Goal: Find specific page/section: Find specific page/section

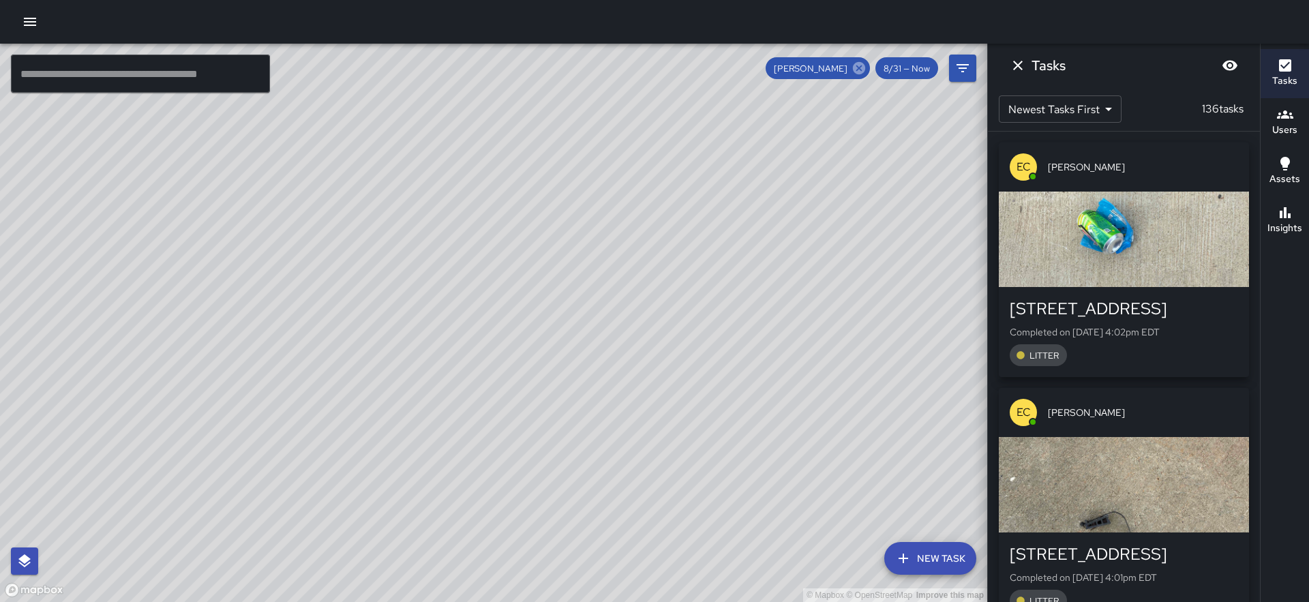
click at [862, 74] on icon at bounding box center [859, 68] width 12 height 12
click at [1021, 63] on icon "Dismiss" at bounding box center [1018, 65] width 16 height 16
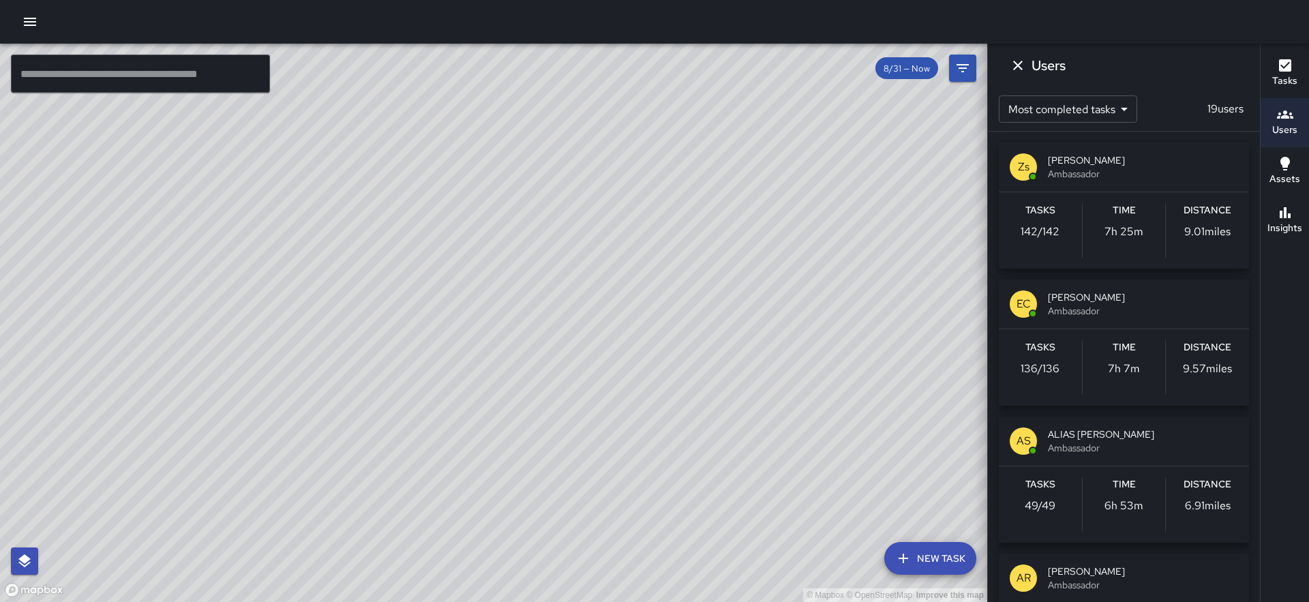
click at [452, 140] on div "© Mapbox © OpenStreetMap Improve this map" at bounding box center [493, 323] width 987 height 558
drag, startPoint x: 706, startPoint y: 361, endPoint x: 710, endPoint y: 345, distance: 17.0
click at [710, 345] on div "© Mapbox © OpenStreetMap Improve this map" at bounding box center [493, 323] width 987 height 558
click at [715, 340] on div "© Mapbox © OpenStreetMap Improve this map" at bounding box center [493, 323] width 987 height 558
click at [719, 362] on div "© Mapbox © OpenStreetMap Improve this map" at bounding box center [493, 323] width 987 height 558
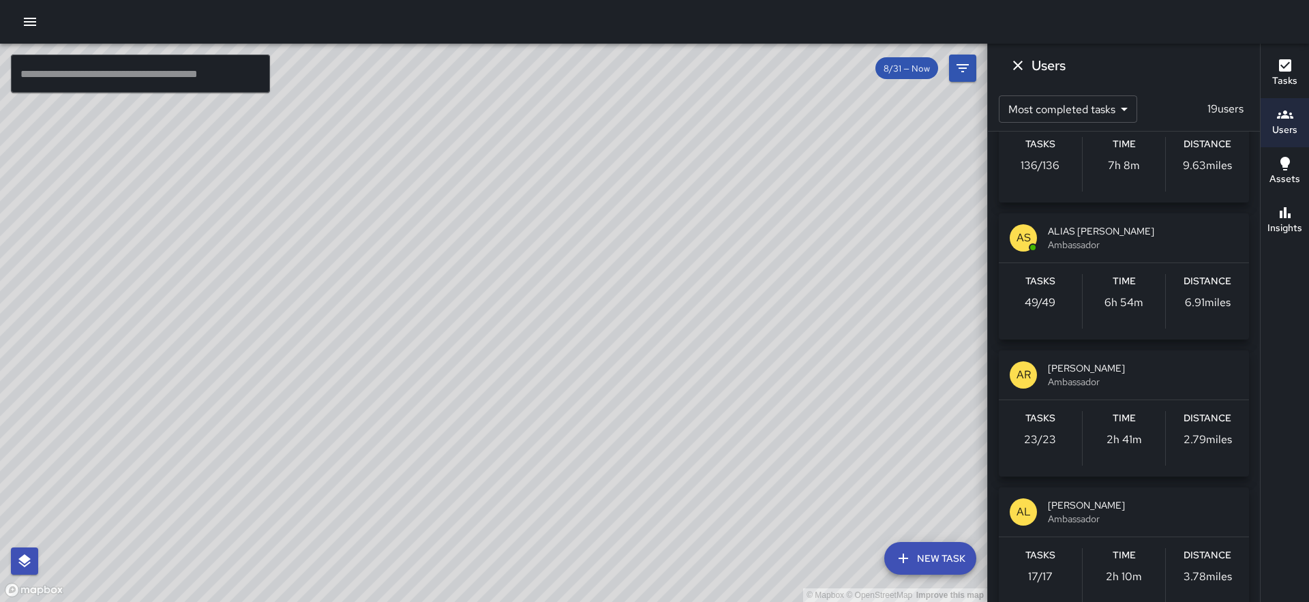
scroll to position [211, 0]
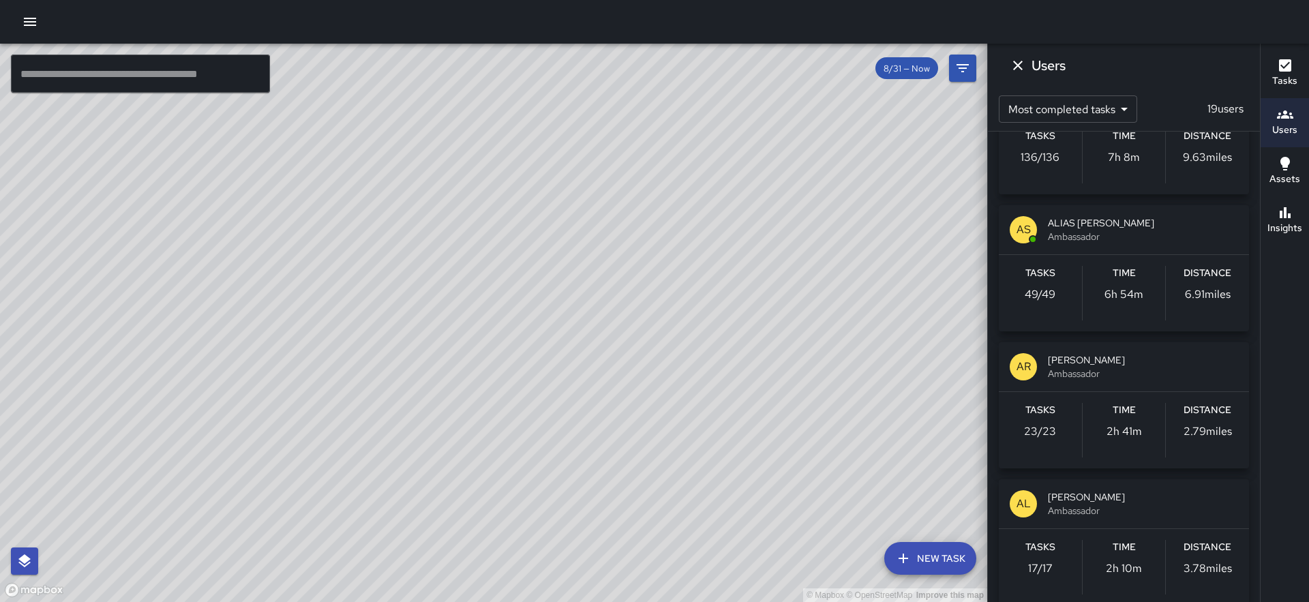
click at [1077, 361] on span "[PERSON_NAME]" at bounding box center [1143, 360] width 190 height 14
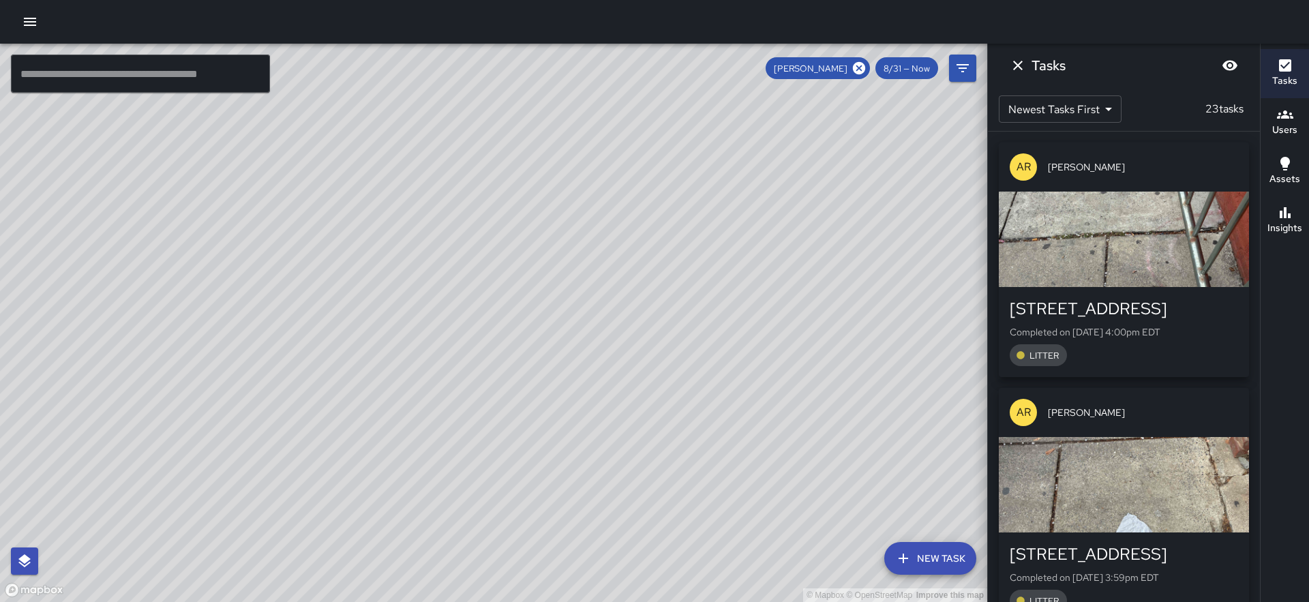
scroll to position [0, 0]
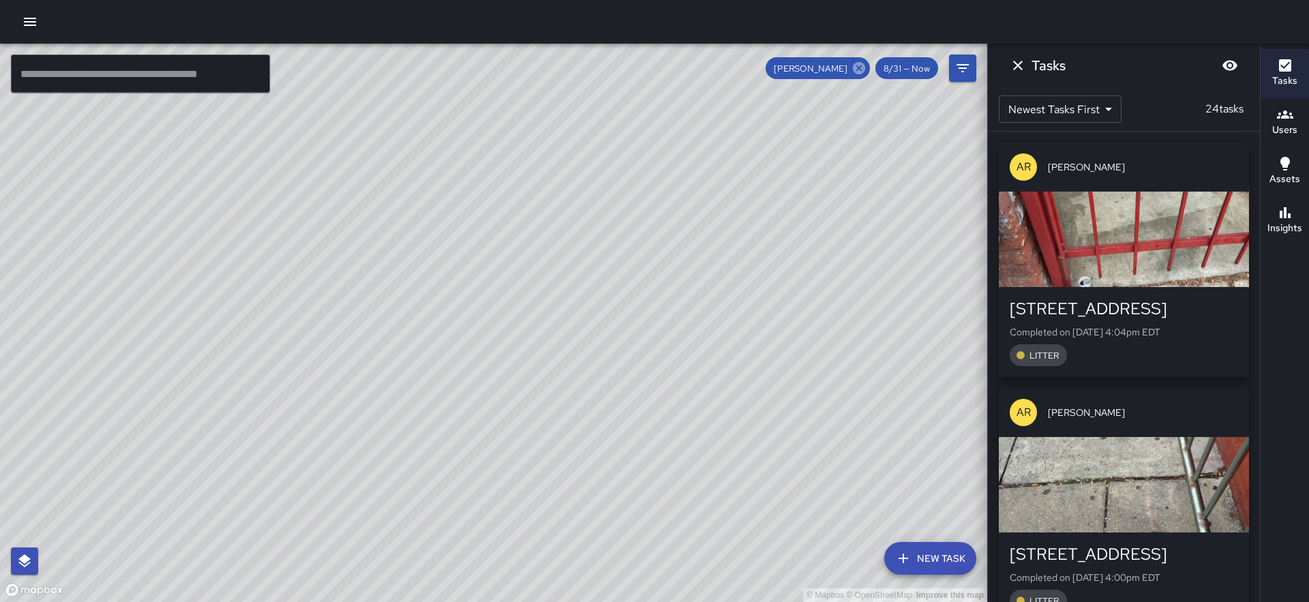
click at [865, 68] on icon at bounding box center [859, 68] width 12 height 12
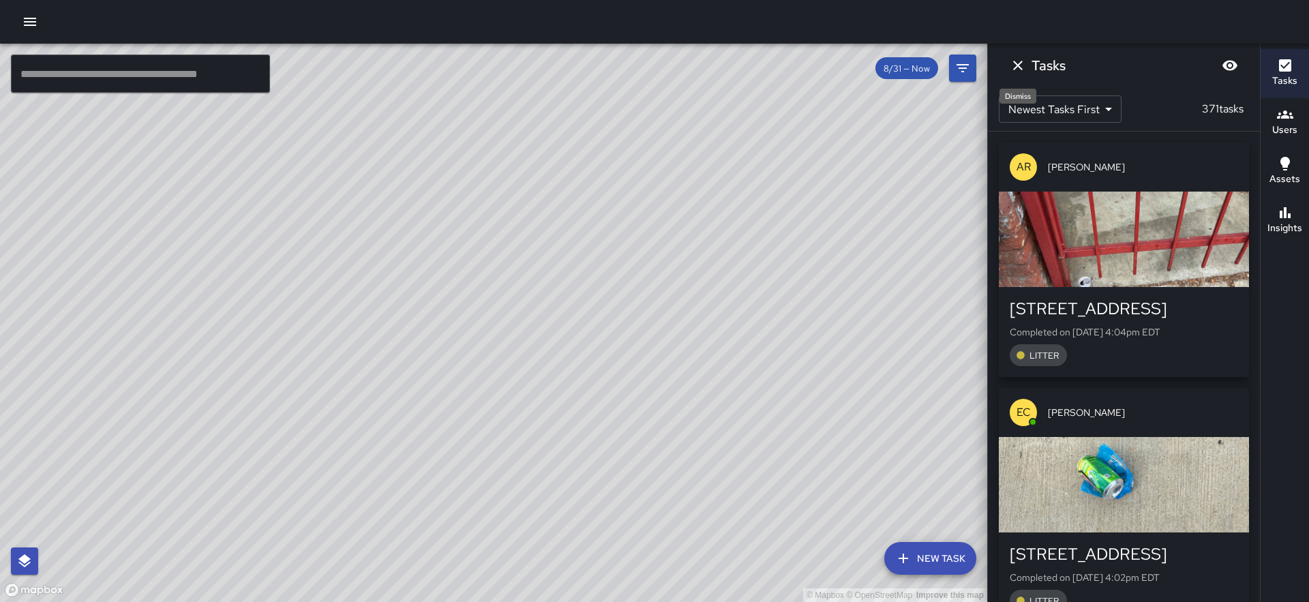
click at [1018, 65] on icon "Dismiss" at bounding box center [1018, 66] width 10 height 10
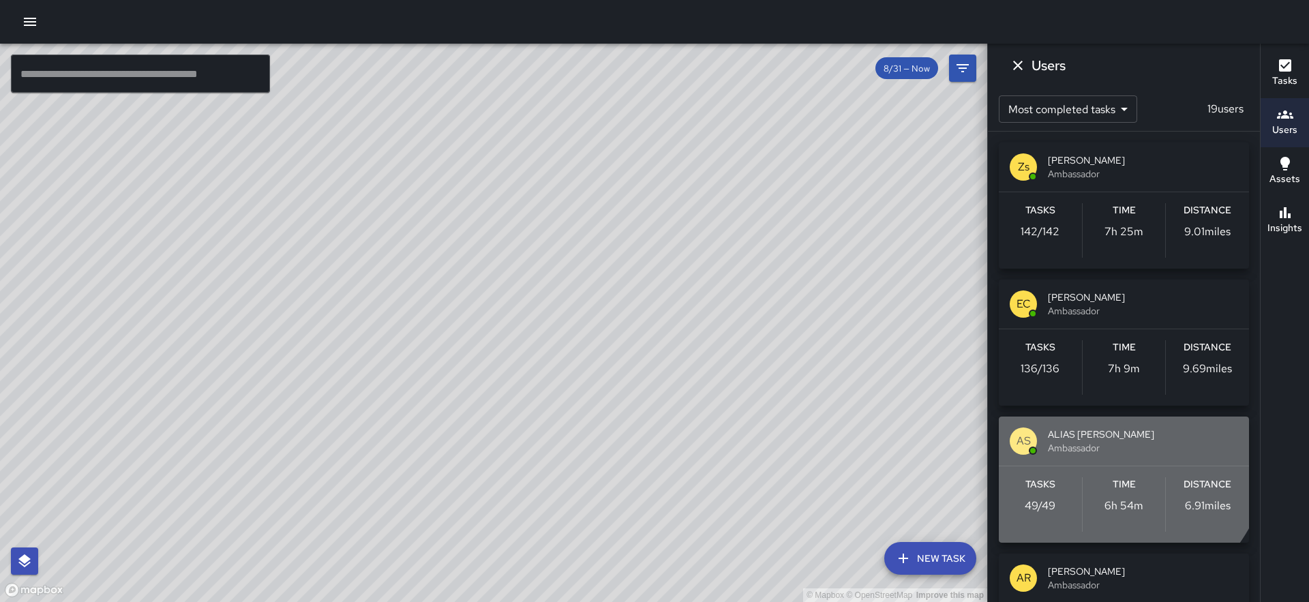
click at [1093, 439] on span "ALIAS [PERSON_NAME]" at bounding box center [1143, 434] width 190 height 14
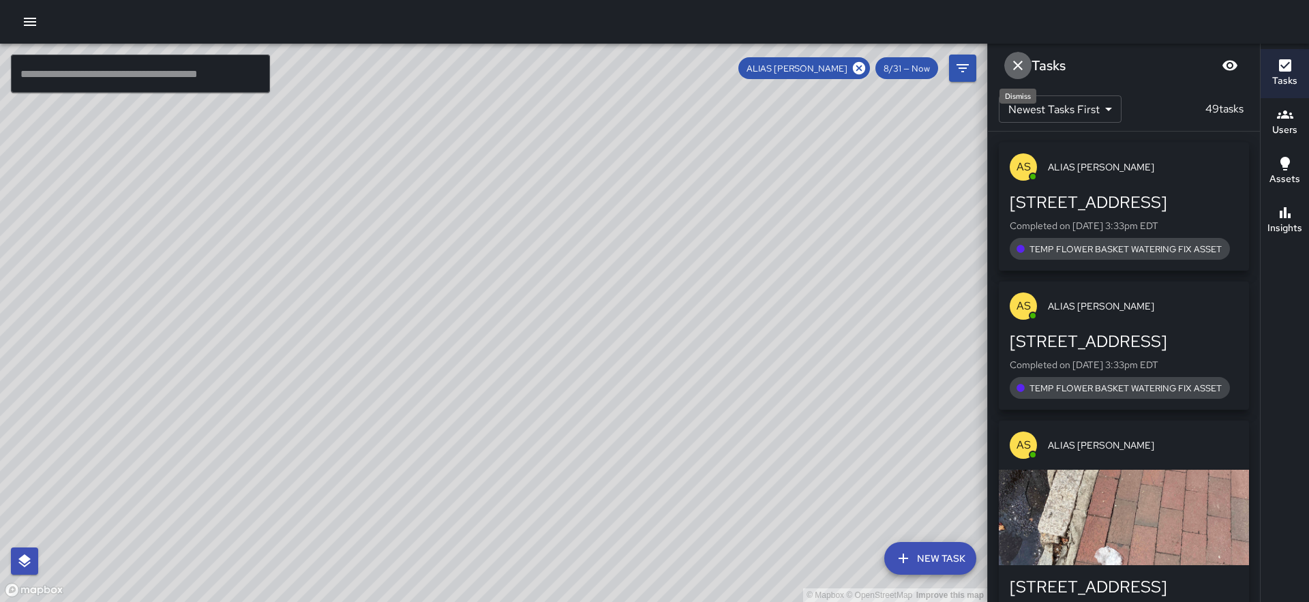
click at [1019, 63] on icon "Dismiss" at bounding box center [1018, 66] width 10 height 10
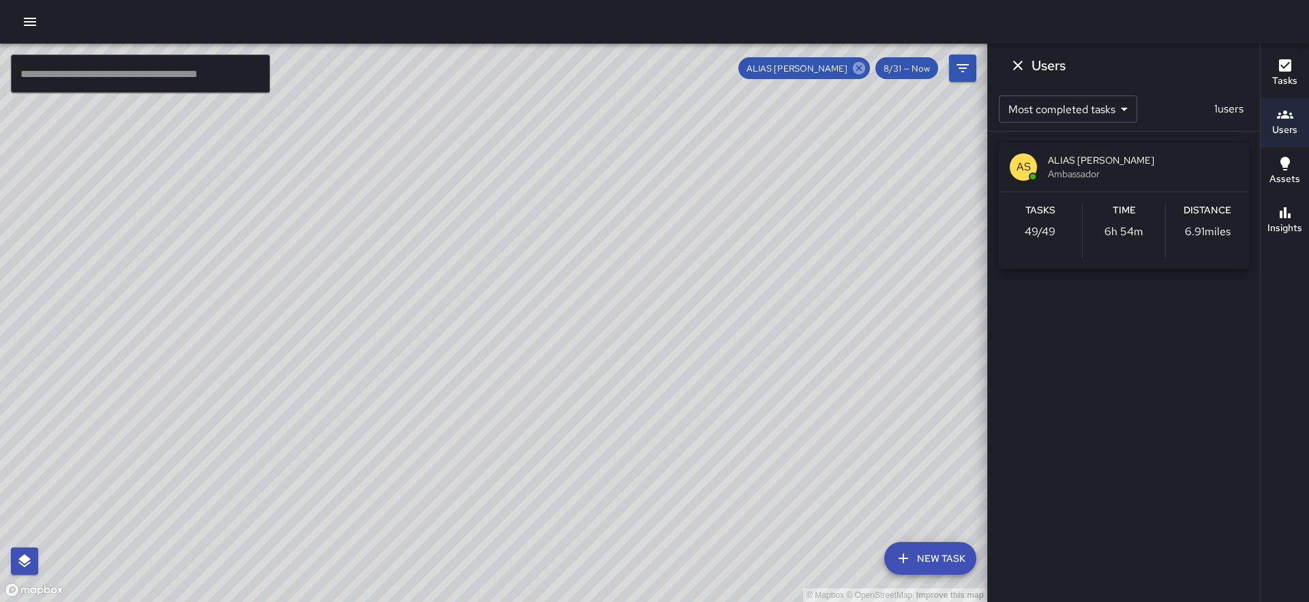
click at [864, 70] on icon at bounding box center [859, 68] width 12 height 12
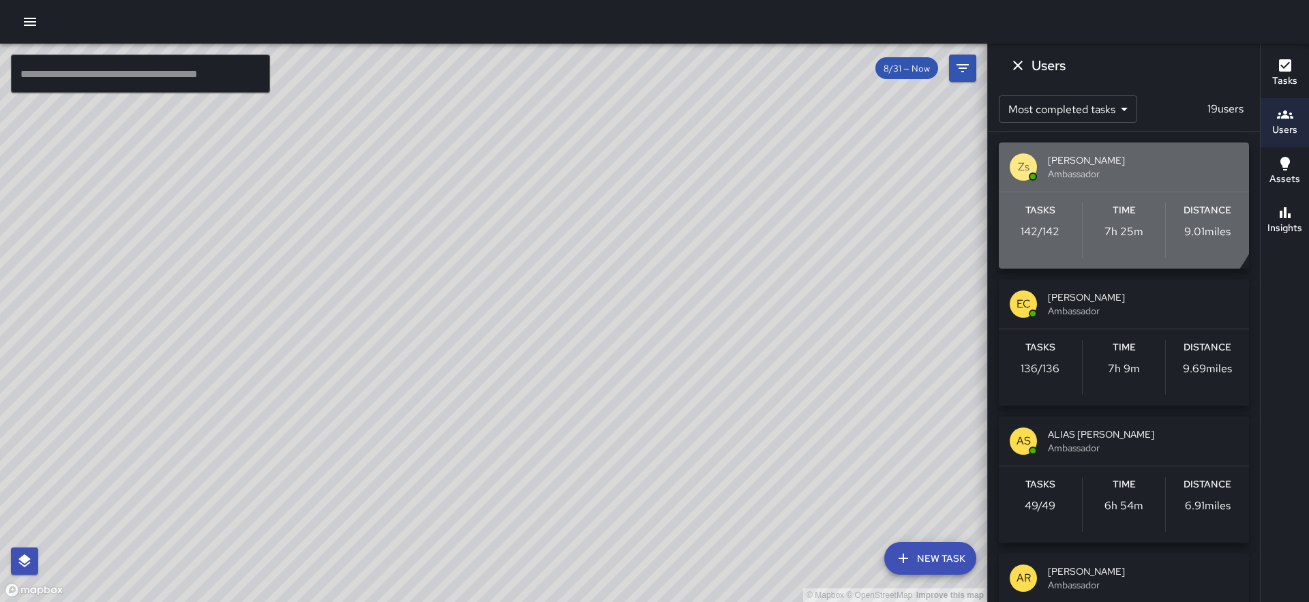
click at [1087, 163] on span "[PERSON_NAME]" at bounding box center [1143, 160] width 190 height 14
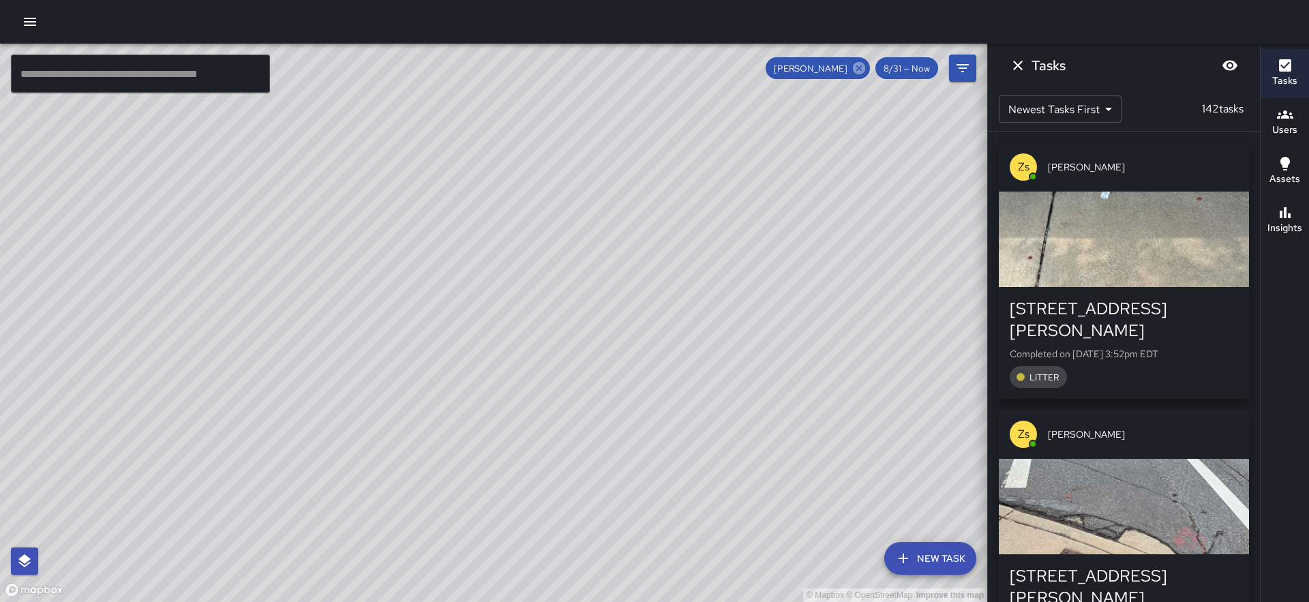
click at [860, 67] on icon at bounding box center [858, 68] width 15 height 15
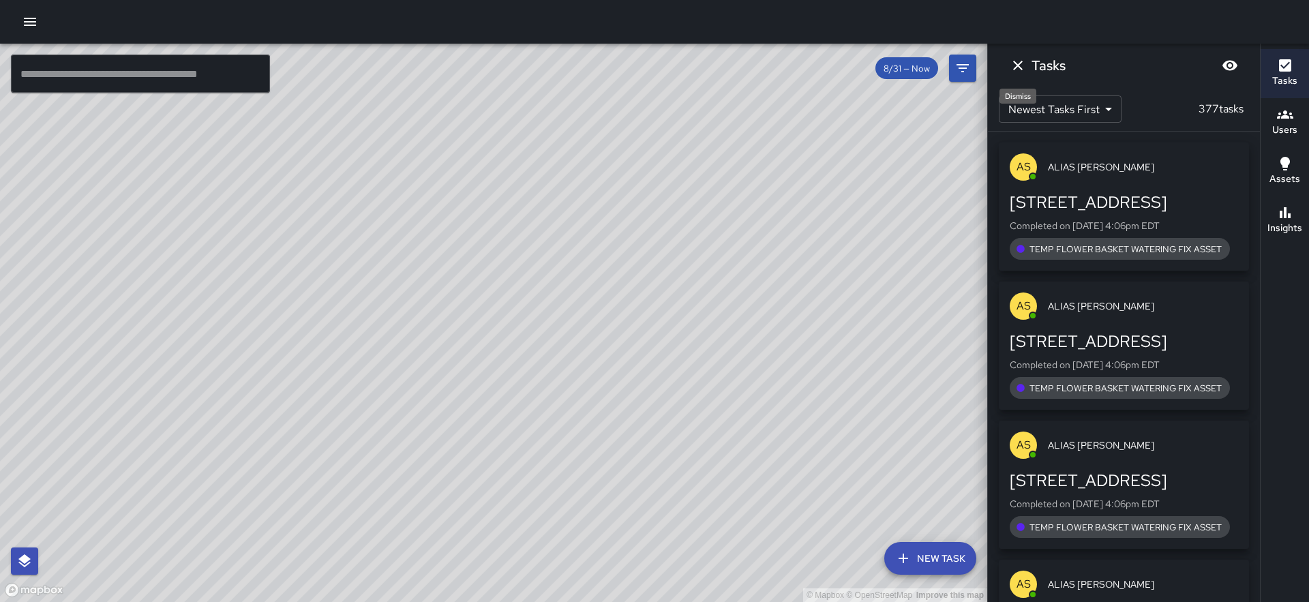
click at [1018, 66] on icon "Dismiss" at bounding box center [1018, 66] width 10 height 10
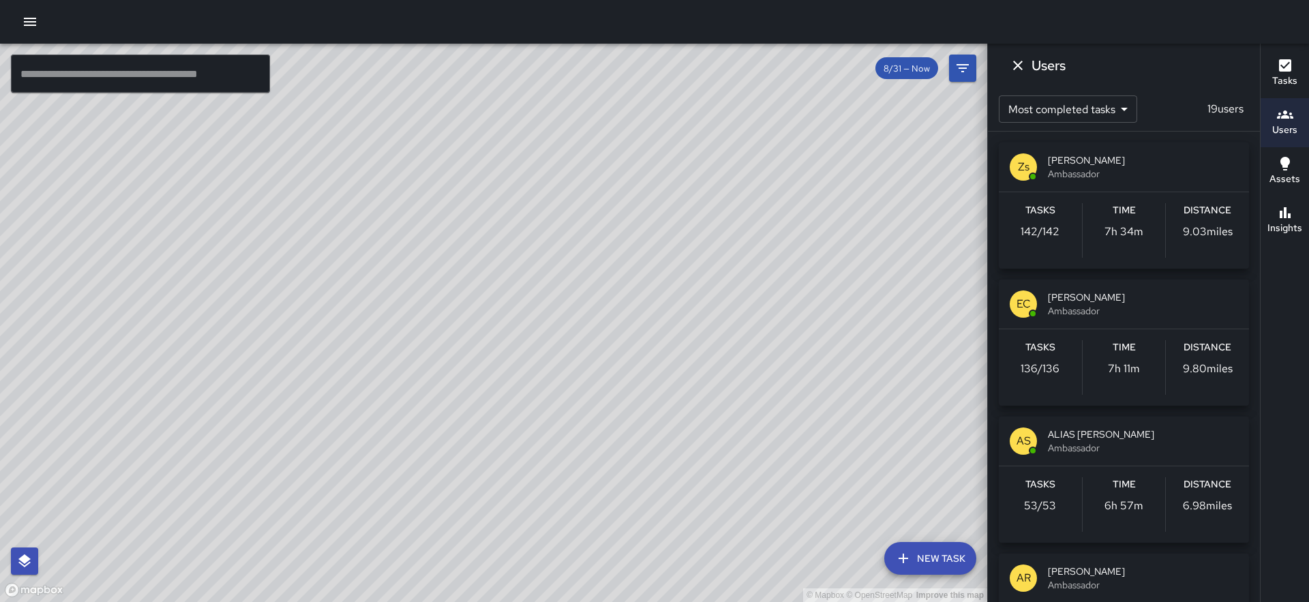
click at [1036, 211] on h6 "Tasks" at bounding box center [1040, 210] width 30 height 15
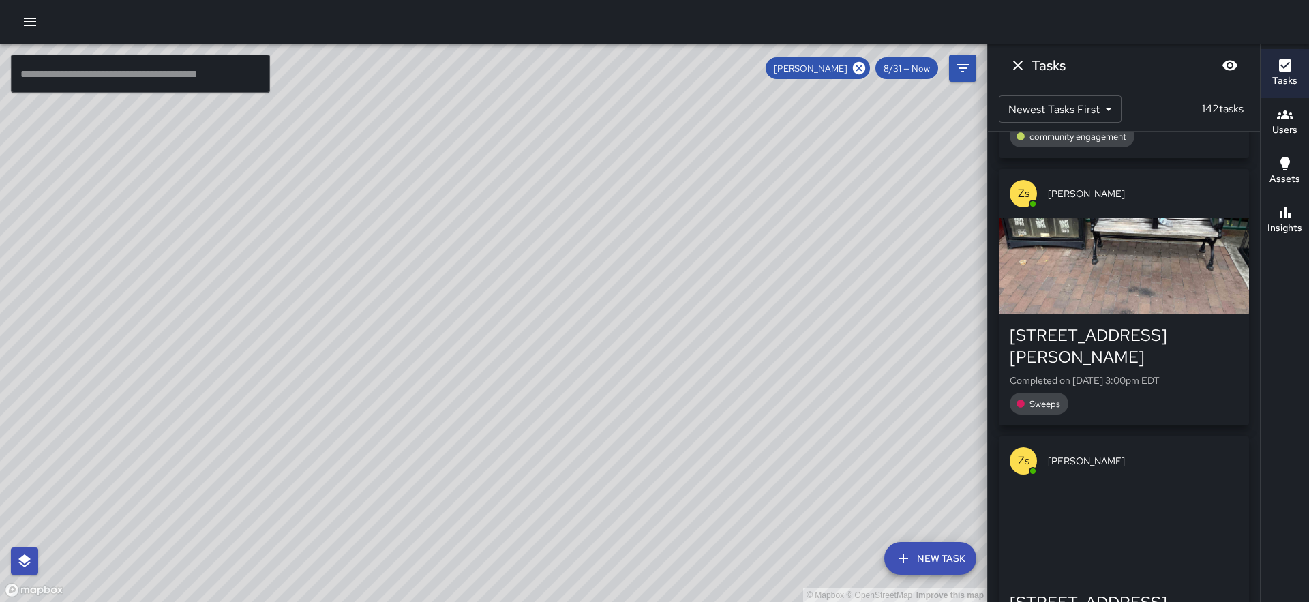
scroll to position [1224, 0]
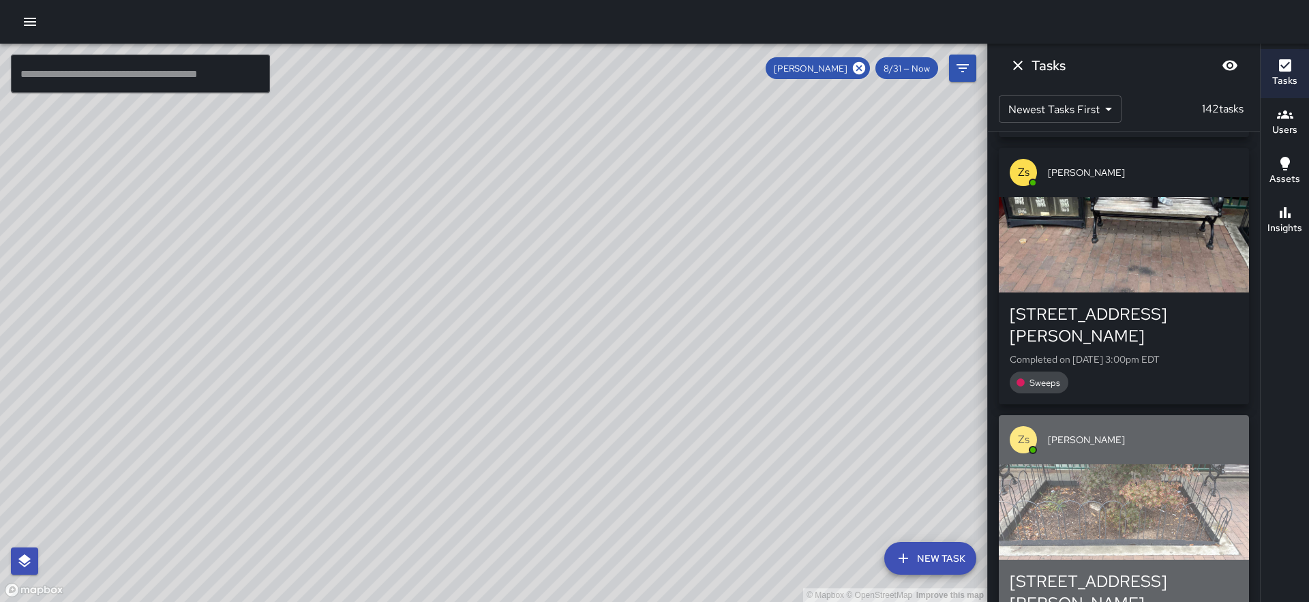
click at [1087, 464] on div "button" at bounding box center [1124, 511] width 250 height 95
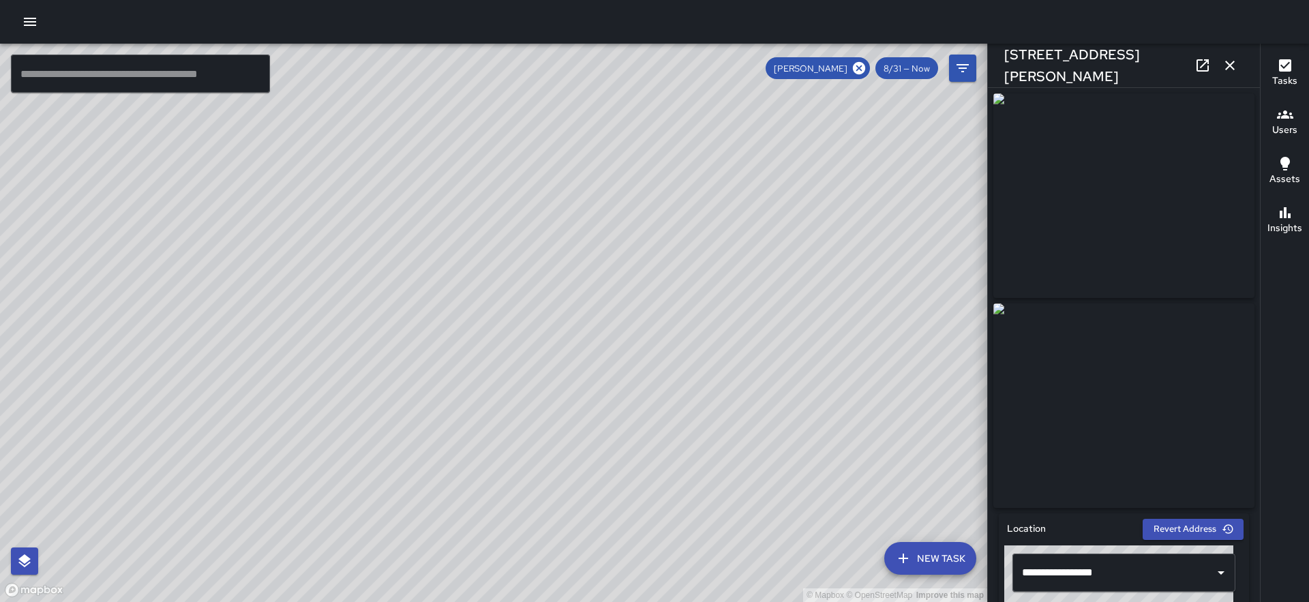
click at [1230, 66] on icon "button" at bounding box center [1230, 66] width 10 height 10
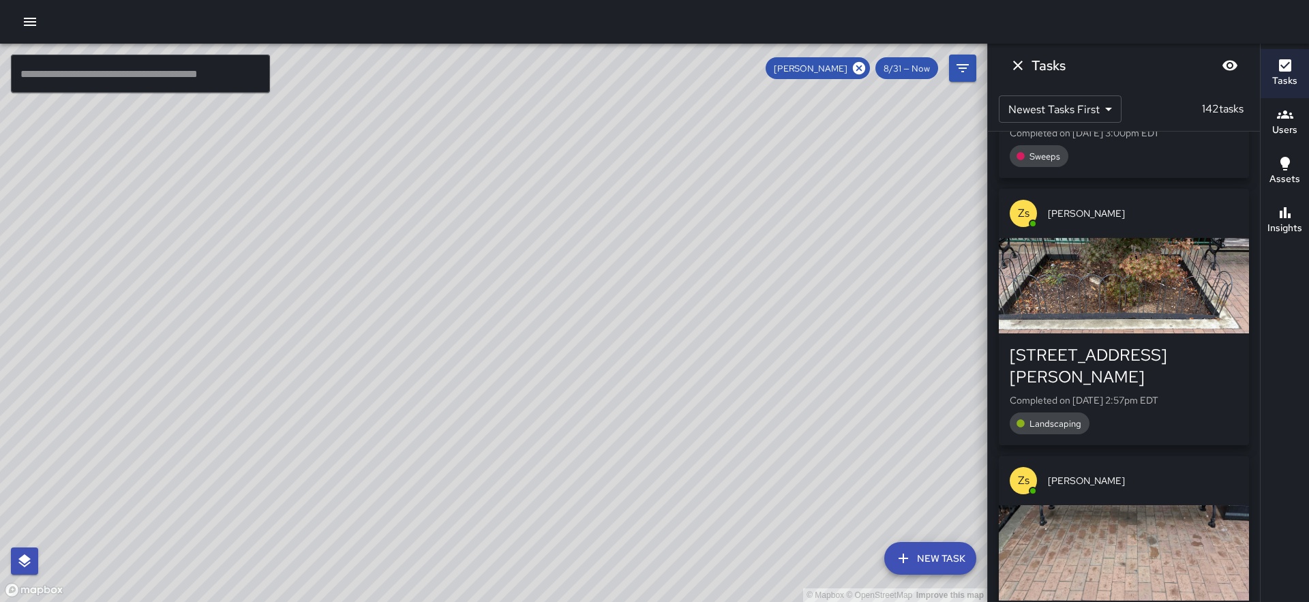
scroll to position [1478, 0]
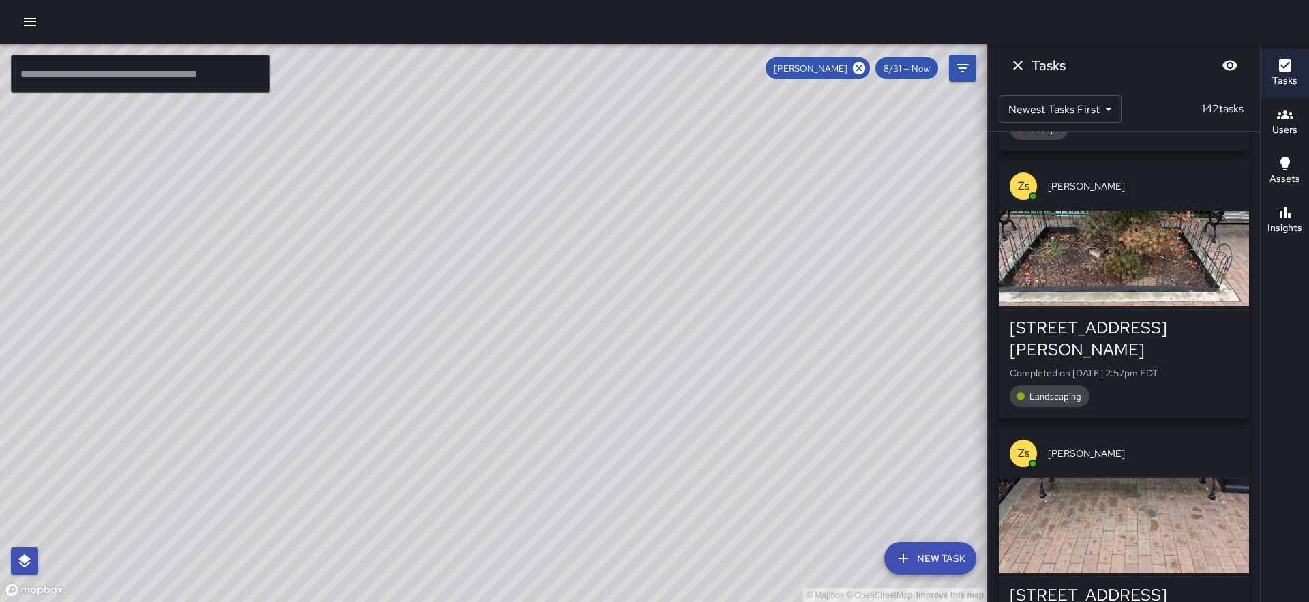
click at [1138, 478] on div "button" at bounding box center [1124, 525] width 250 height 95
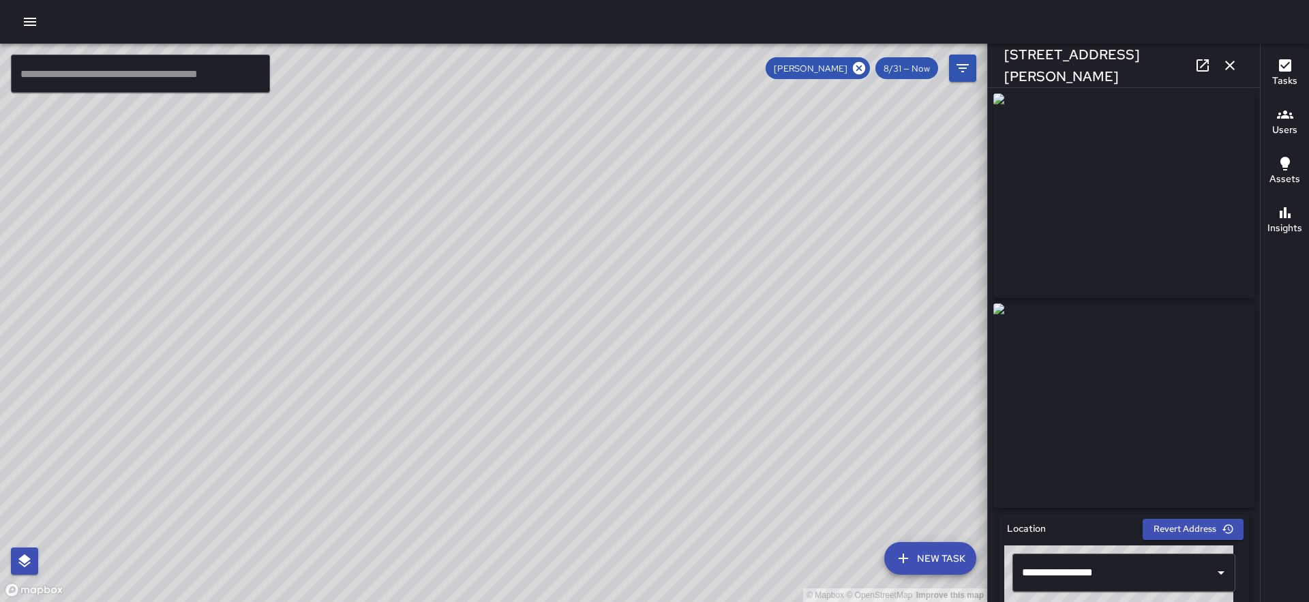
click at [1232, 63] on icon "button" at bounding box center [1230, 66] width 10 height 10
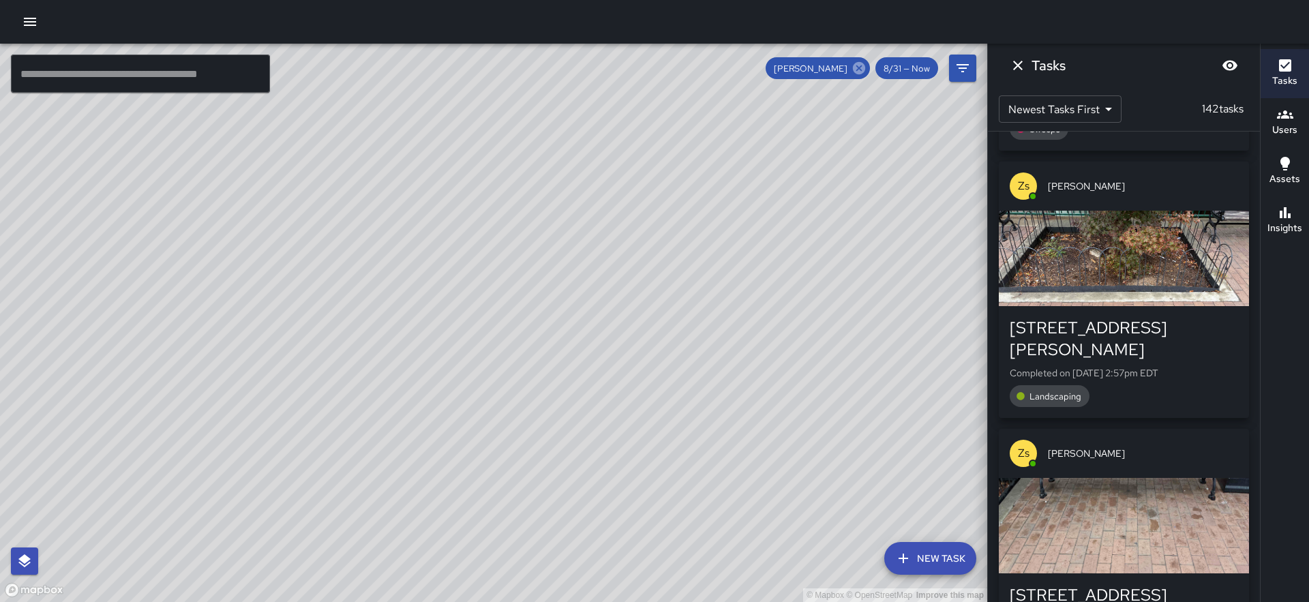
click at [864, 70] on icon at bounding box center [859, 68] width 12 height 12
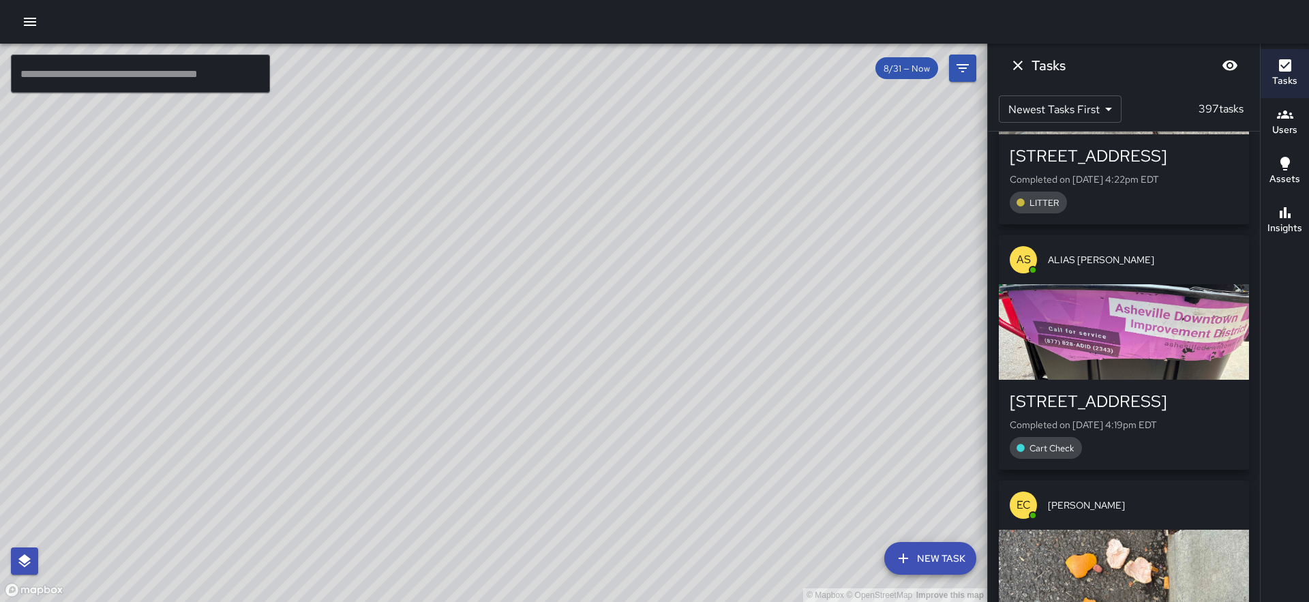
drag, startPoint x: 804, startPoint y: 215, endPoint x: 652, endPoint y: 172, distance: 158.0
click at [652, 172] on div "© Mapbox © OpenStreetMap Improve this map" at bounding box center [493, 323] width 987 height 558
click at [1019, 68] on icon "Dismiss" at bounding box center [1018, 66] width 10 height 10
